Goal: Task Accomplishment & Management: Use online tool/utility

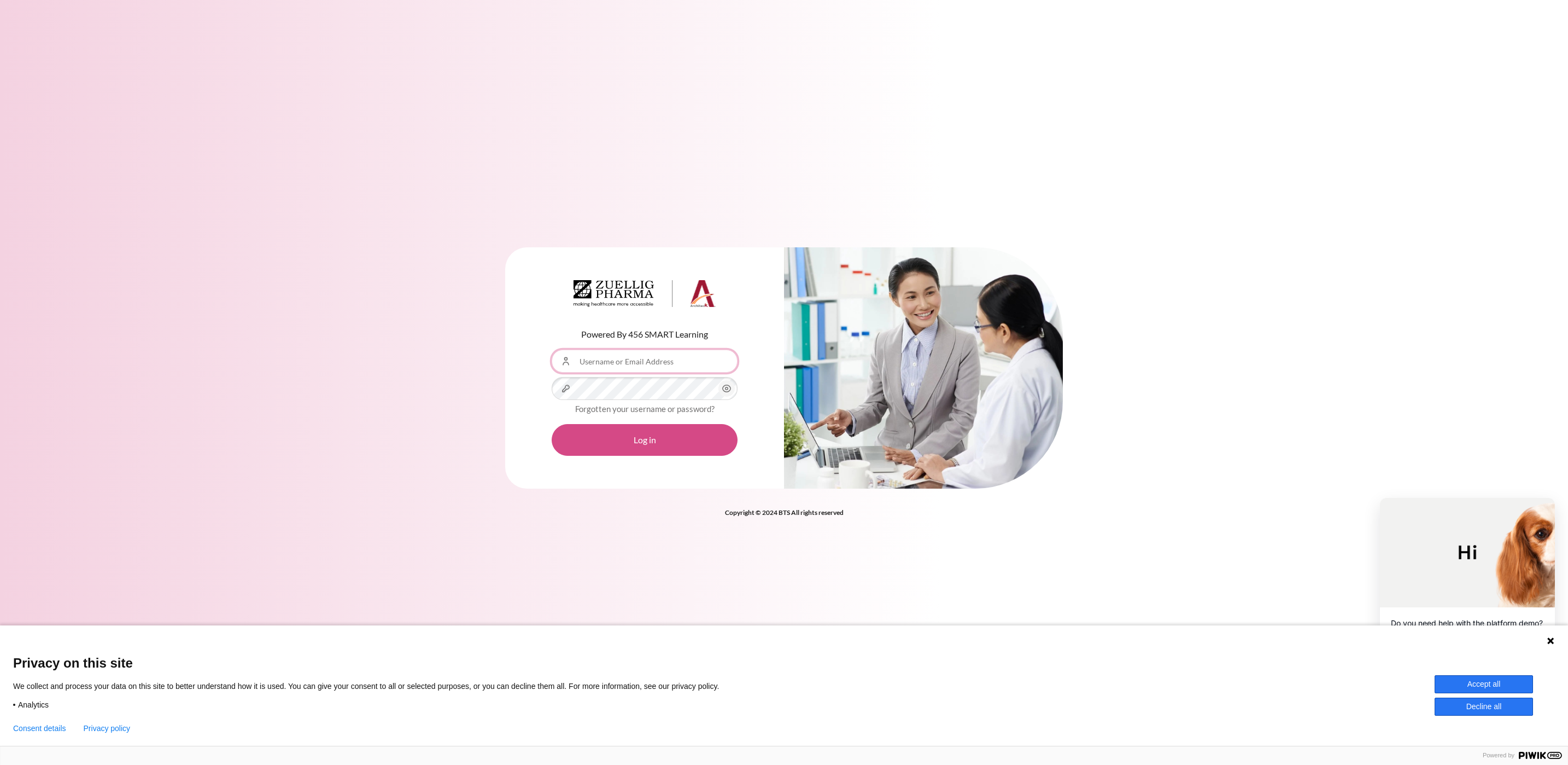
type input "[EMAIL_ADDRESS][DOMAIN_NAME]"
click at [664, 442] on button "Log in" at bounding box center [644, 439] width 186 height 32
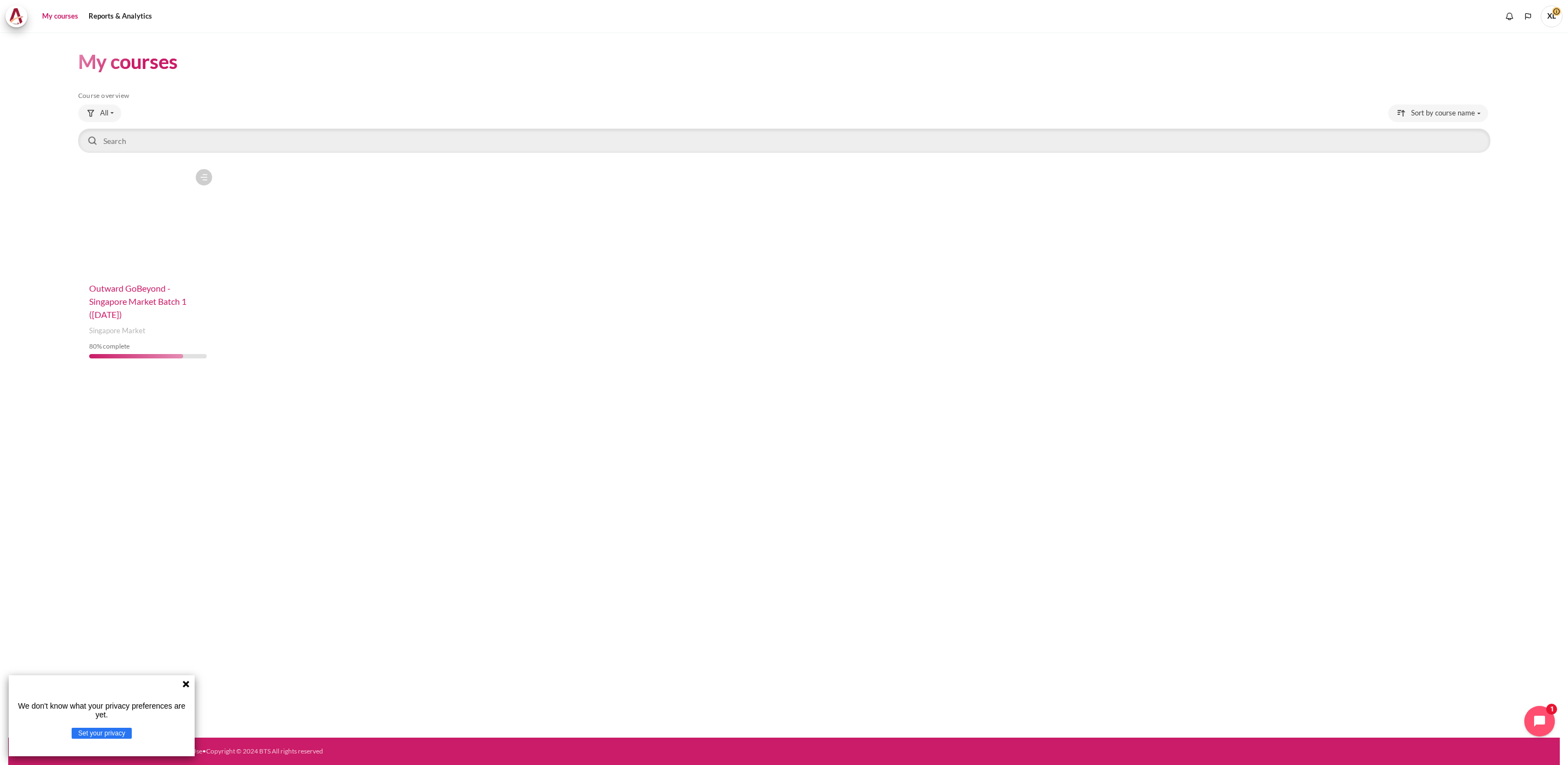
click at [113, 304] on span "Outward GoBeyond - Singapore Market Batch 1 ([DATE])" at bounding box center [138, 301] width 97 height 36
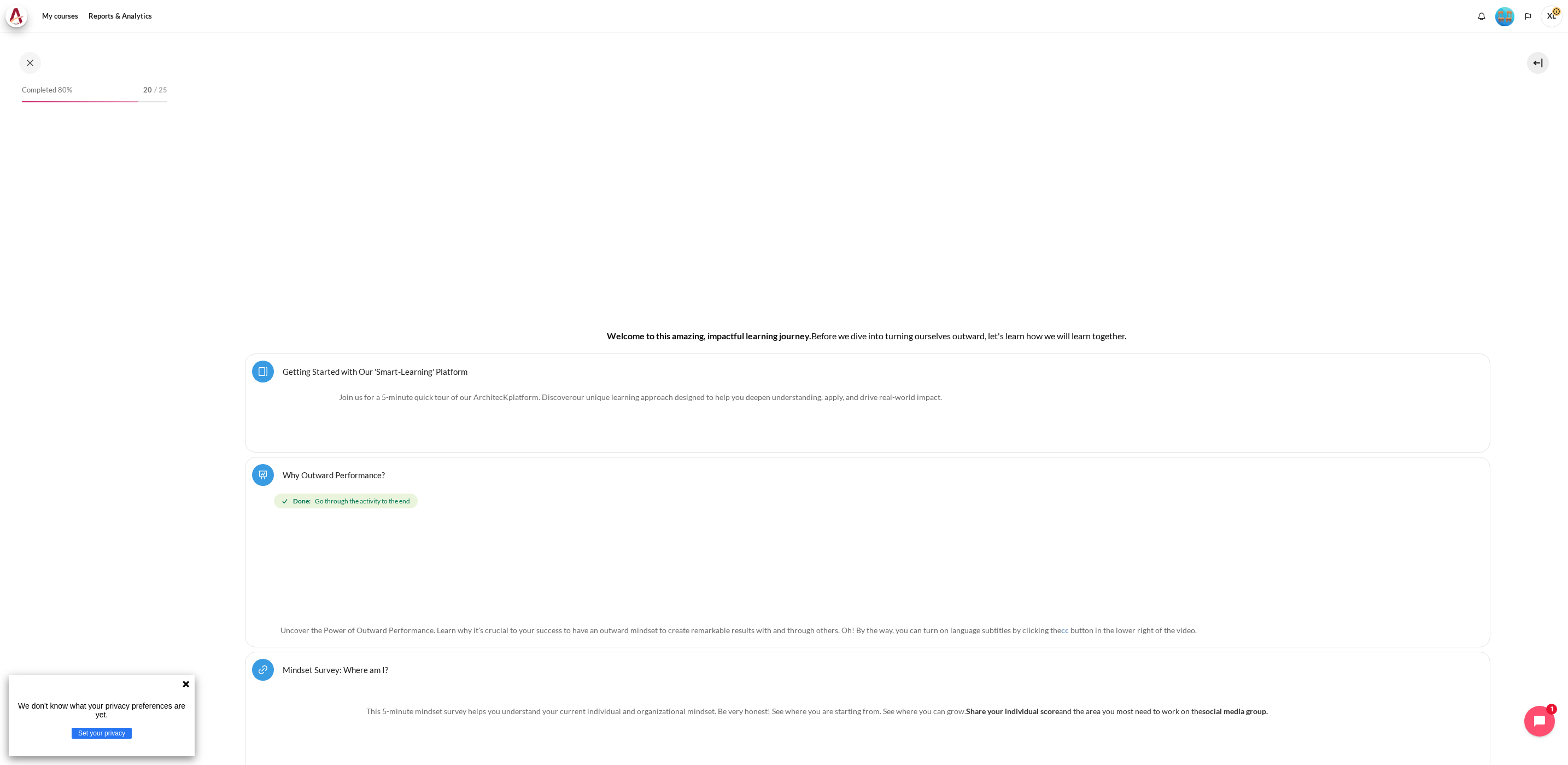
scroll to position [194, 0]
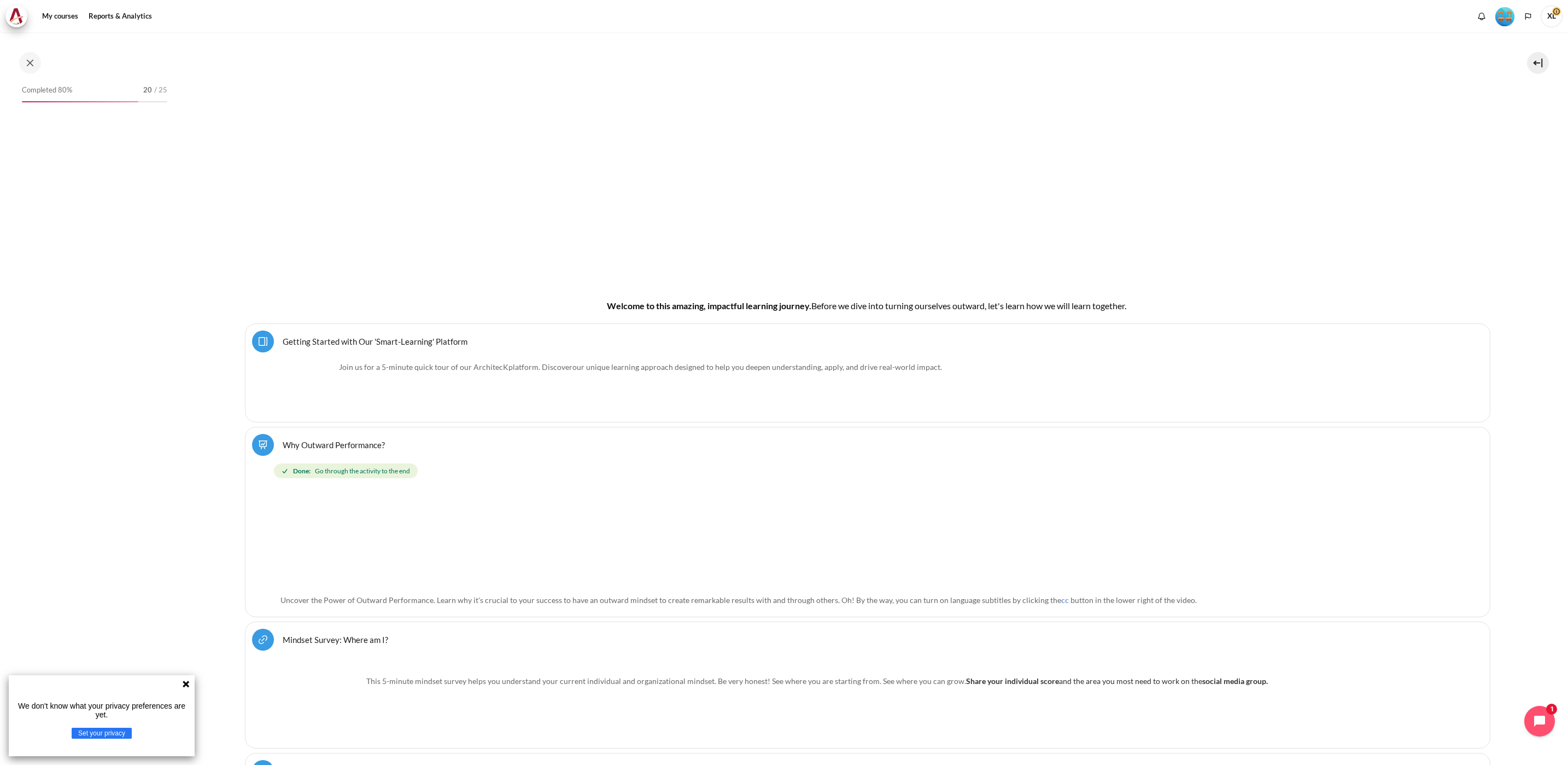
click at [187, 682] on icon at bounding box center [186, 684] width 7 height 7
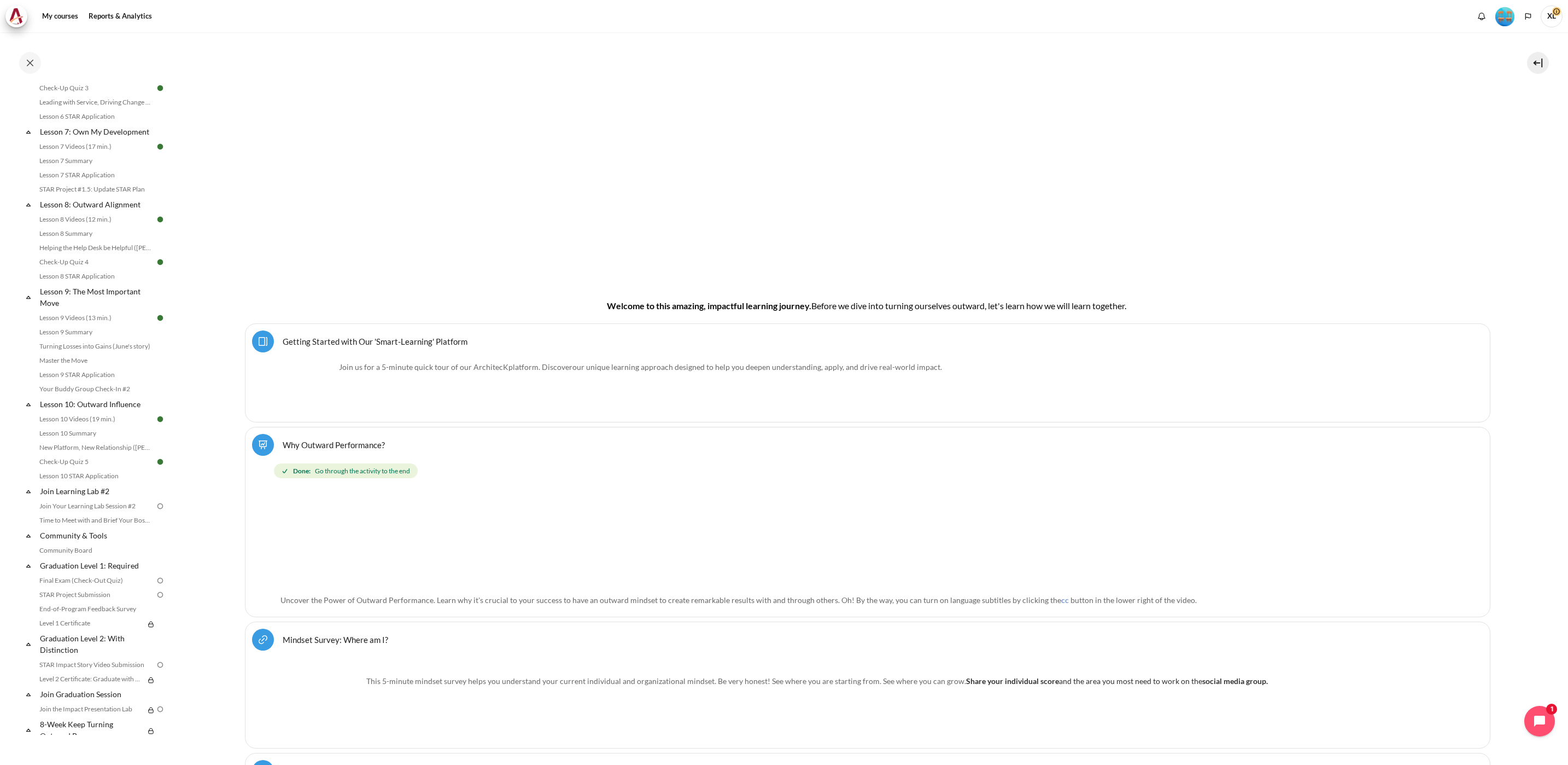
scroll to position [765, 0]
click at [95, 499] on link "Join Your Learning Lab Session #2" at bounding box center [96, 496] width 119 height 13
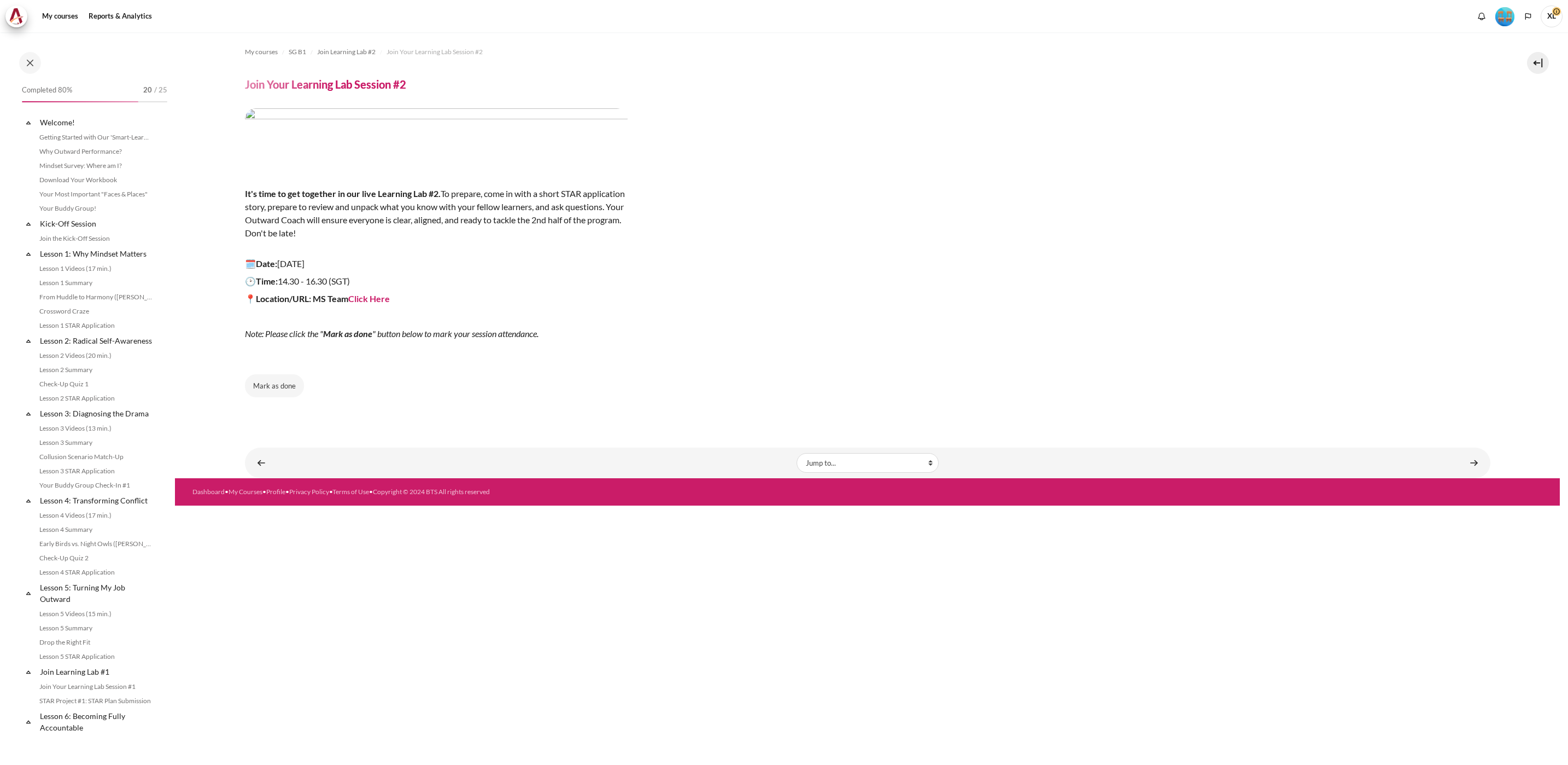
scroll to position [765, 0]
click at [281, 387] on button "Mark as done" at bounding box center [274, 386] width 59 height 23
drag, startPoint x: 268, startPoint y: 392, endPoint x: 262, endPoint y: 392, distance: 6.0
click at [268, 392] on button "Done" at bounding box center [268, 386] width 45 height 23
click at [268, 392] on button "Mark as done" at bounding box center [274, 386] width 59 height 23
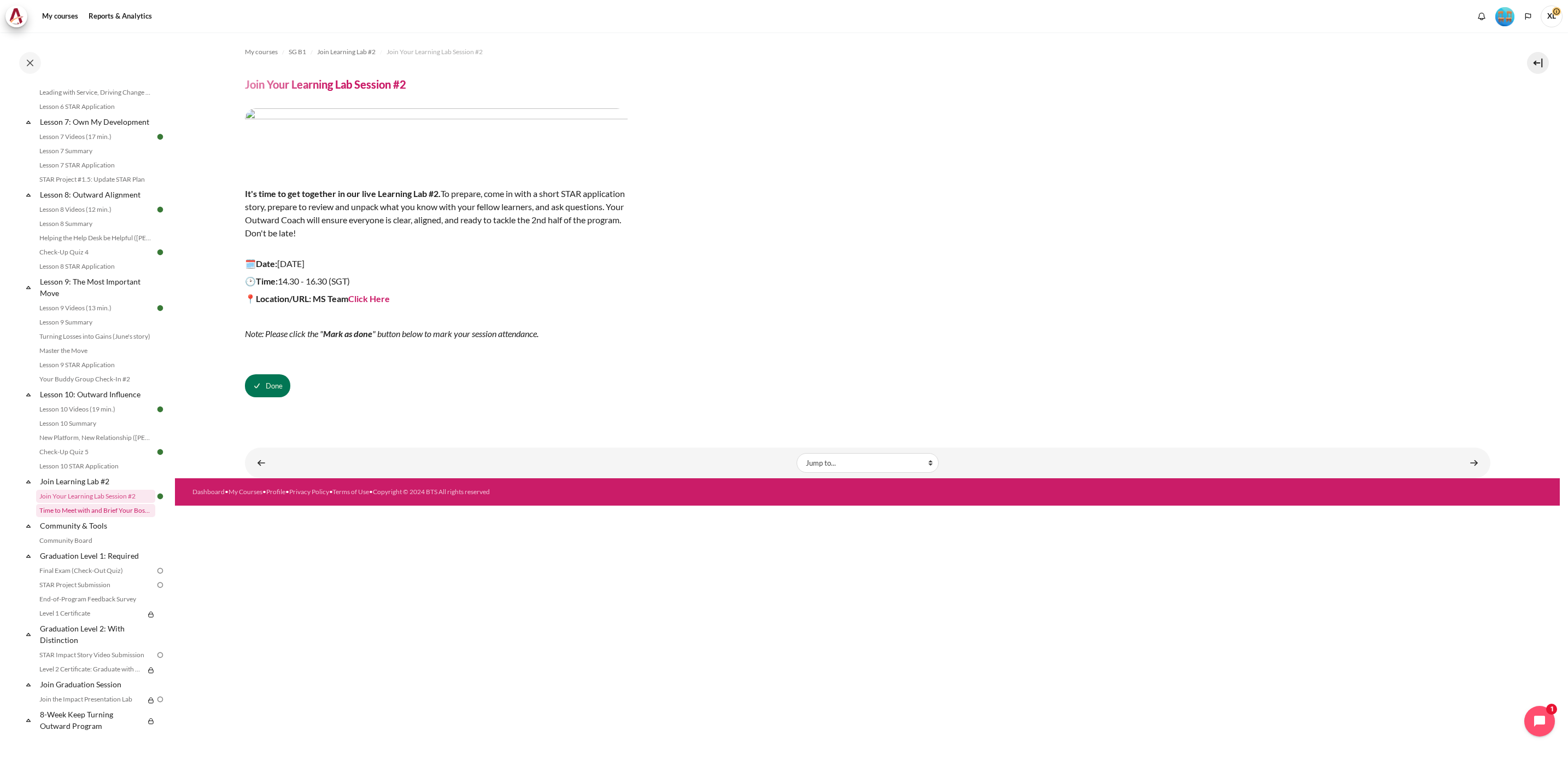
click at [110, 516] on link "Time to Meet with and Brief Your Boss #2" at bounding box center [96, 510] width 119 height 13
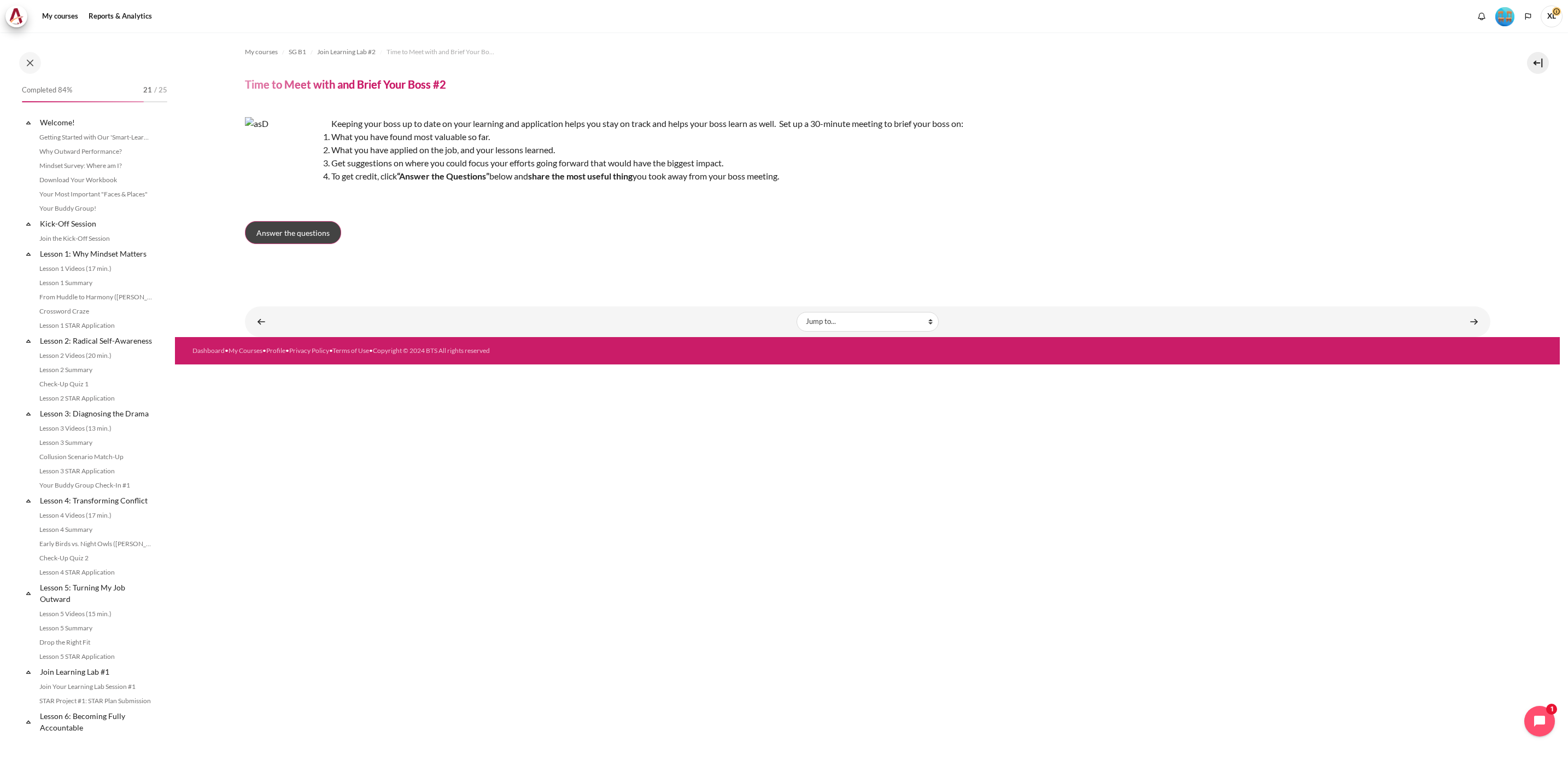
scroll to position [765, 0]
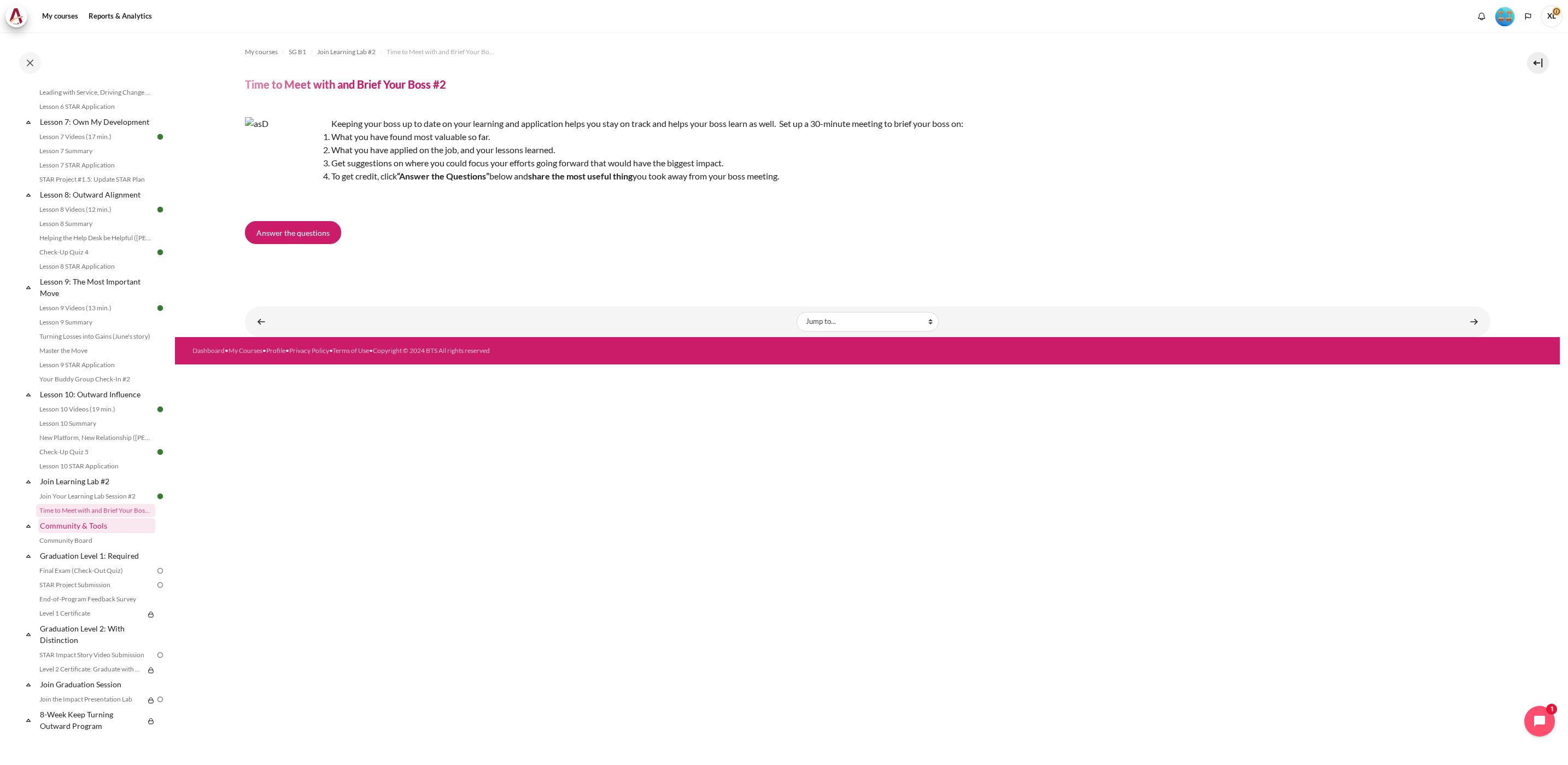
click at [84, 526] on link "Community & Tools" at bounding box center [96, 525] width 117 height 15
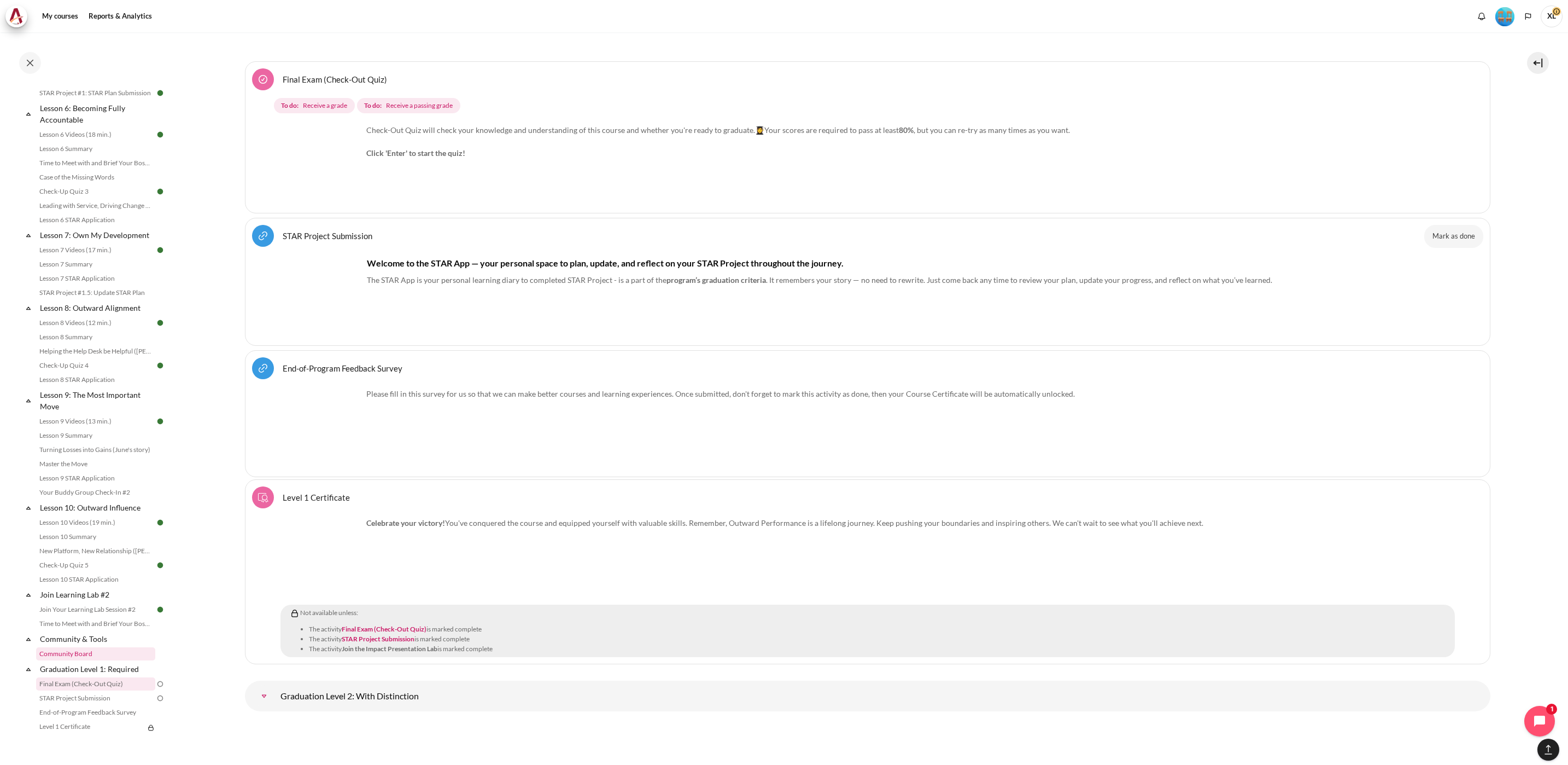
scroll to position [765, 0]
click at [329, 241] on link "STAR Project Submission URL" at bounding box center [328, 236] width 90 height 10
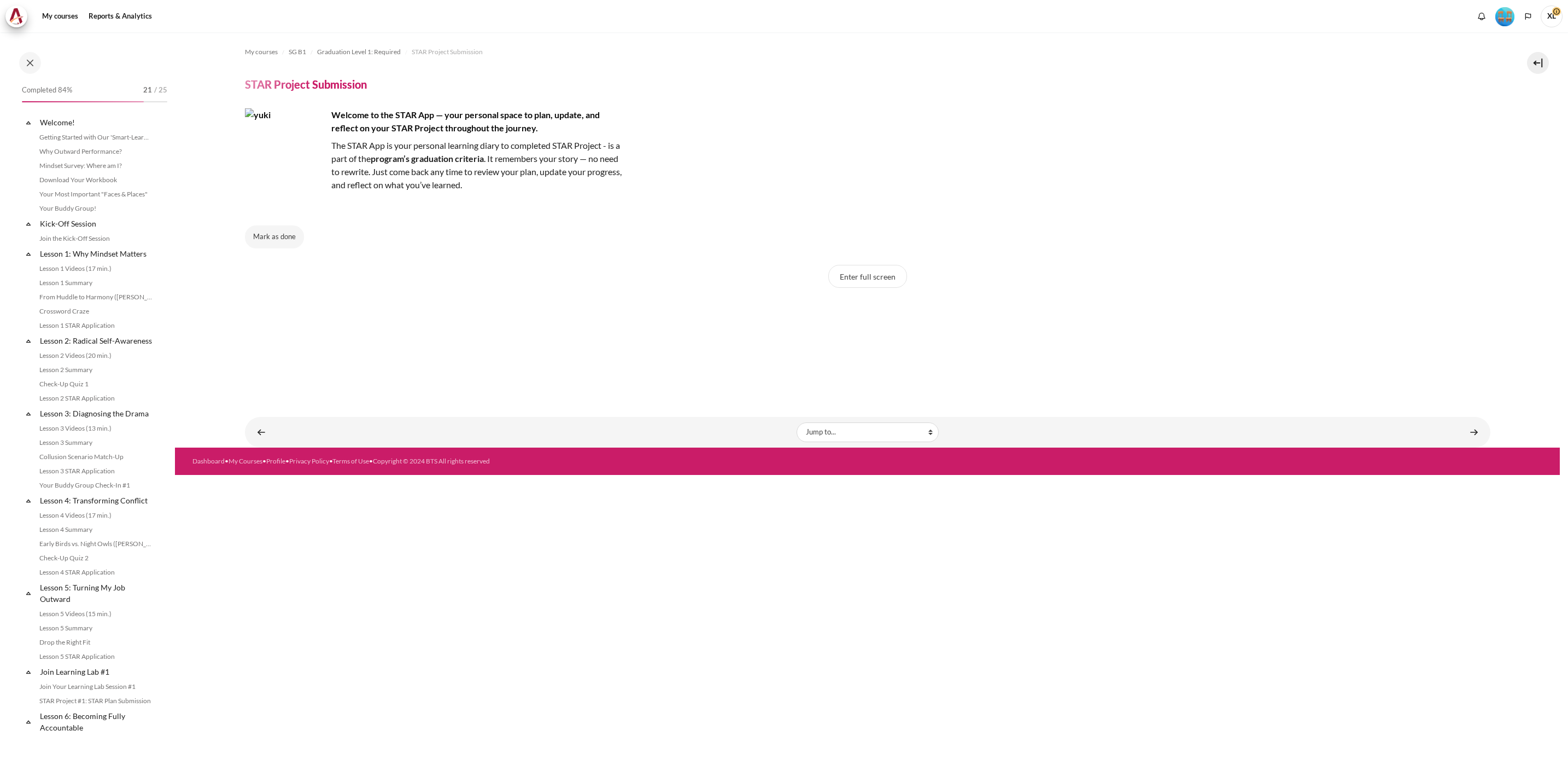
scroll to position [765, 0]
